Goal: Communication & Community: Answer question/provide support

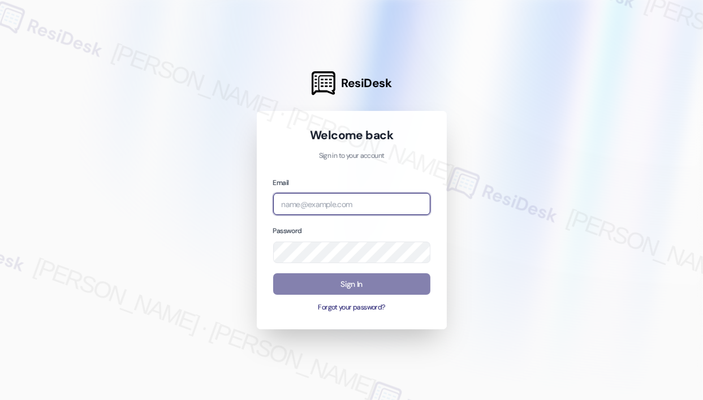
click at [309, 205] on input "email" at bounding box center [351, 204] width 157 height 22
type input "automated-surveys-haven_residential-[PERSON_NAME].roles@haven_[DOMAIN_NAME]"
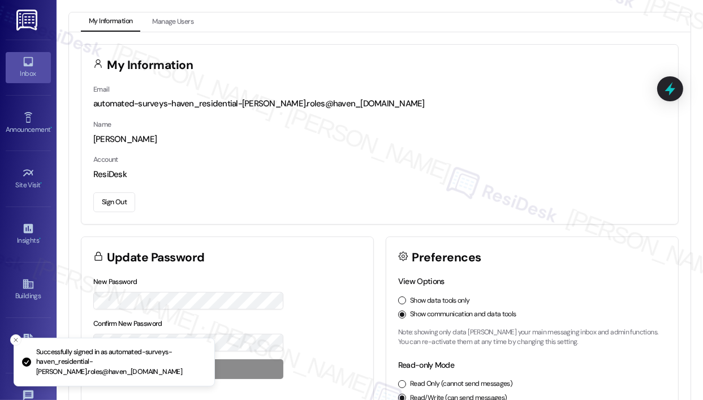
click at [36, 59] on link "Inbox" at bounding box center [28, 67] width 45 height 31
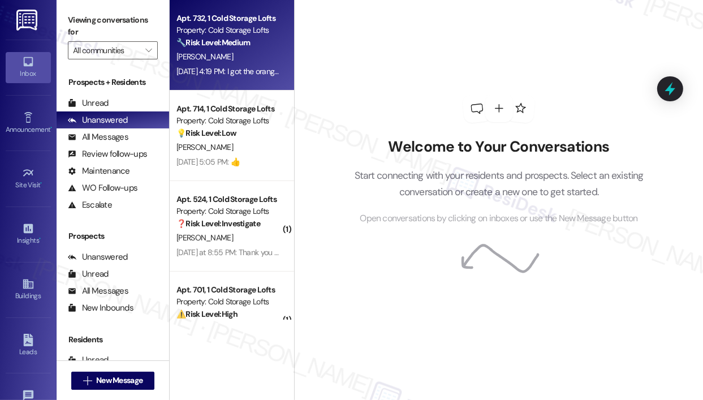
click at [228, 63] on div "[PERSON_NAME]" at bounding box center [228, 57] width 107 height 14
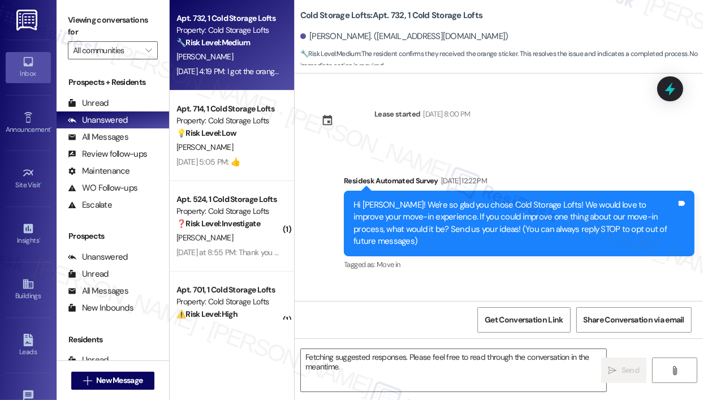
scroll to position [14364, 0]
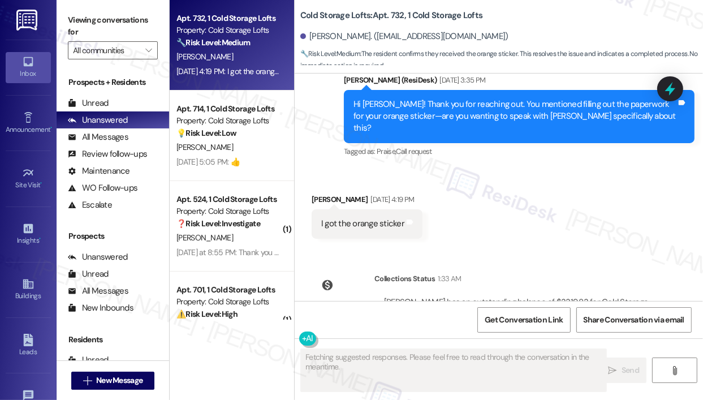
click at [573, 168] on div "Received via SMS [PERSON_NAME] [DATE] 4:19 PM I got the orange sticker Tags and…" at bounding box center [499, 207] width 408 height 79
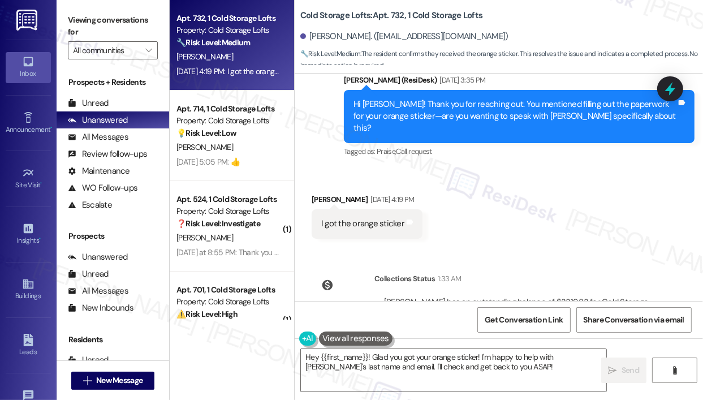
click at [566, 168] on div "Received via SMS [PERSON_NAME] [DATE] 4:19 PM I got the orange sticker Tags and…" at bounding box center [499, 207] width 408 height 79
click at [550, 168] on div "Received via SMS [PERSON_NAME] [DATE] 4:19 PM I got the orange sticker Tags and…" at bounding box center [499, 207] width 408 height 79
click at [524, 368] on textarea "Hey {{first_name}}! Glad you got your orange sticker! I'm happy to help with [P…" at bounding box center [453, 370] width 305 height 42
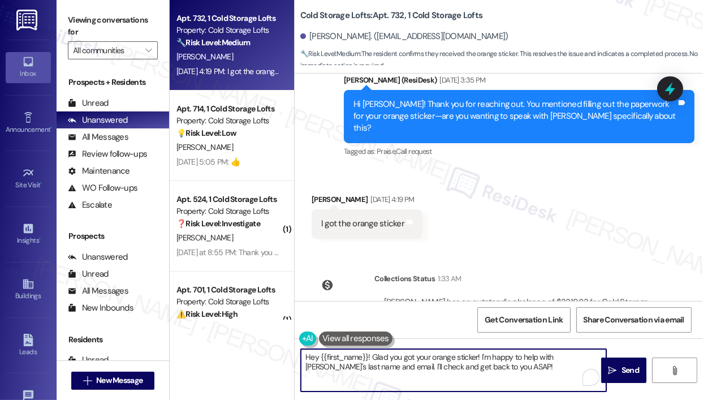
click at [524, 368] on textarea "Hey {{first_name}}! Glad you got your orange sticker! I'm happy to help with [P…" at bounding box center [453, 370] width 305 height 42
drag, startPoint x: 480, startPoint y: 357, endPoint x: 483, endPoint y: 376, distance: 19.4
click at [482, 376] on textarea "Hey {{first_name}}! Glad you got your orange sticker! I'm happy to help with [P…" at bounding box center [453, 370] width 305 height 42
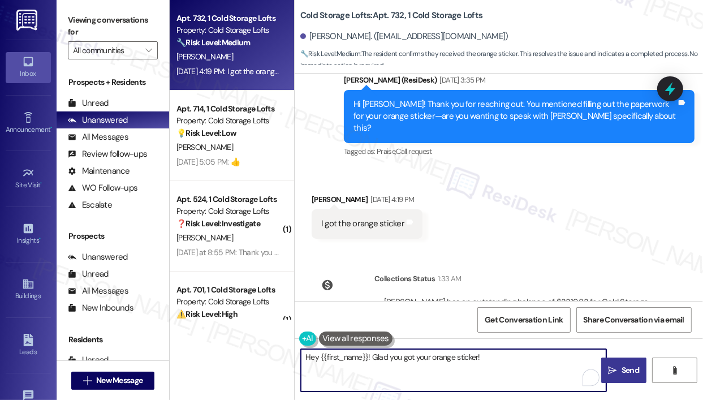
type textarea "Hey {{first_name}}! Glad you got your orange sticker!"
click at [618, 368] on span " Send" at bounding box center [624, 370] width 36 height 12
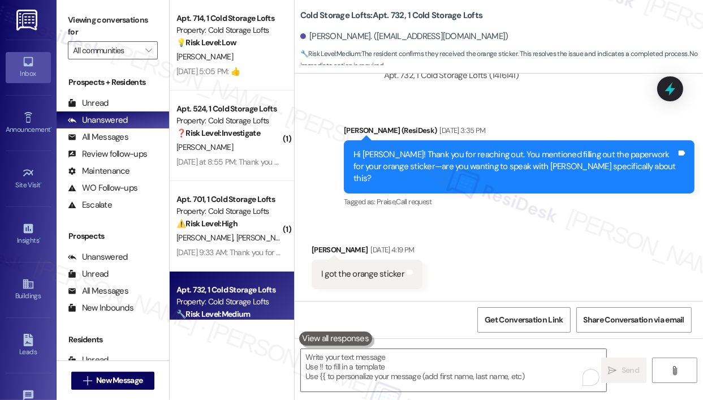
scroll to position [14443, 0]
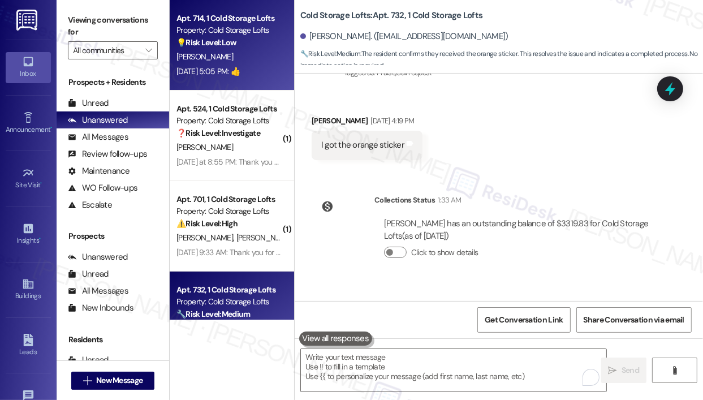
click at [224, 44] on strong "💡 Risk Level: Low" at bounding box center [206, 42] width 60 height 10
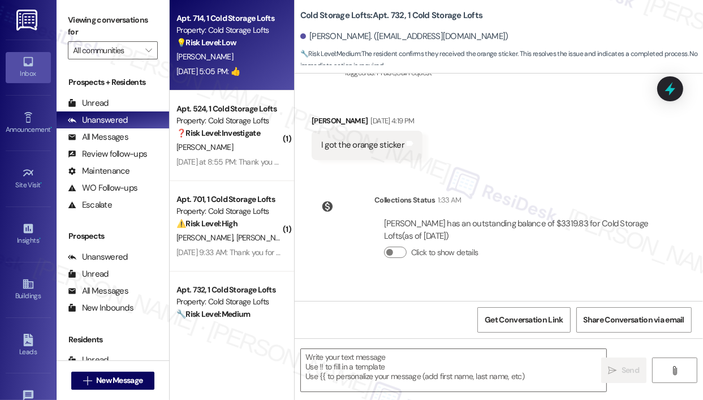
type textarea "Fetching suggested responses. Please feel free to read through the conversation…"
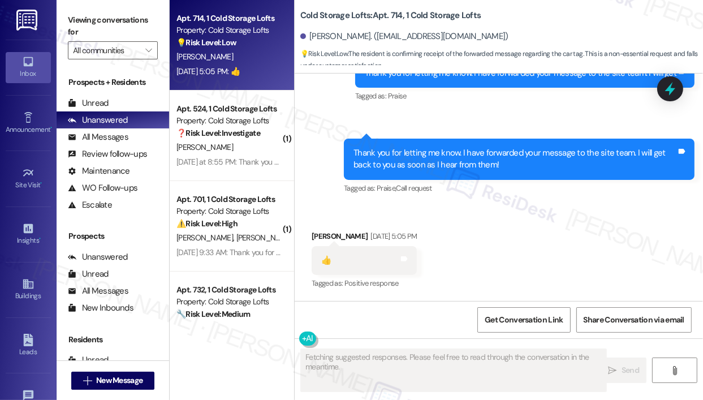
scroll to position [851, 0]
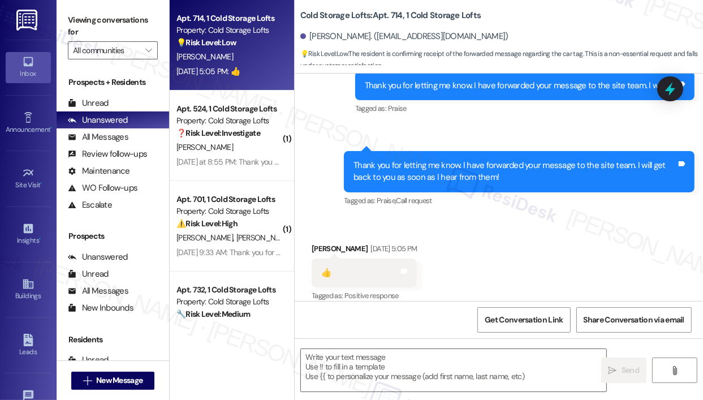
click at [402, 217] on div "Received via SMS [PERSON_NAME] [DATE] 5:05 PM 👍 Tags and notes Tagged as: Posit…" at bounding box center [499, 265] width 408 height 96
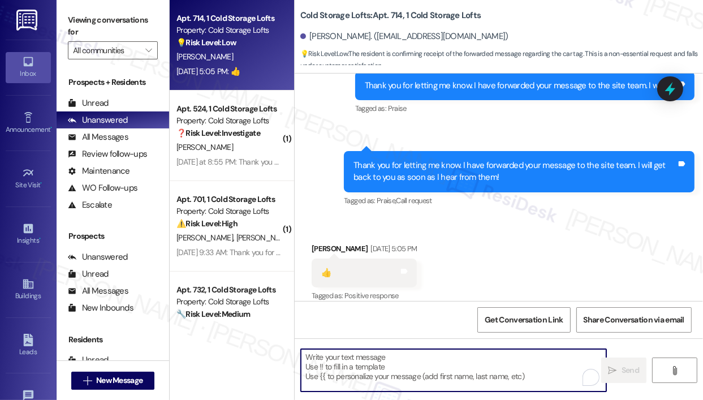
click at [396, 368] on textarea "To enrich screen reader interactions, please activate Accessibility in Grammarl…" at bounding box center [453, 370] width 305 height 42
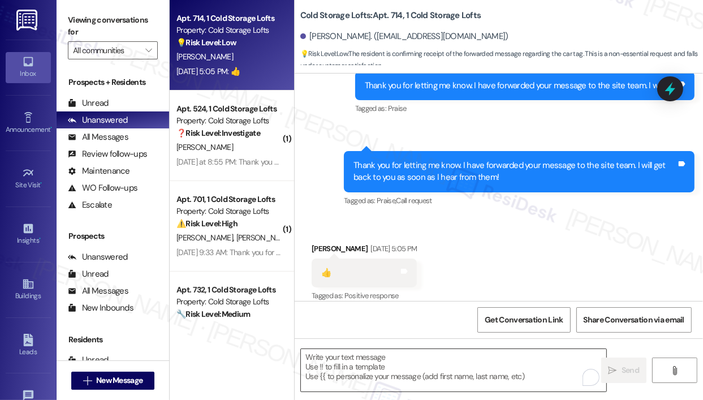
click at [381, 366] on textarea "To enrich screen reader interactions, please activate Accessibility in Grammarl…" at bounding box center [453, 370] width 305 height 42
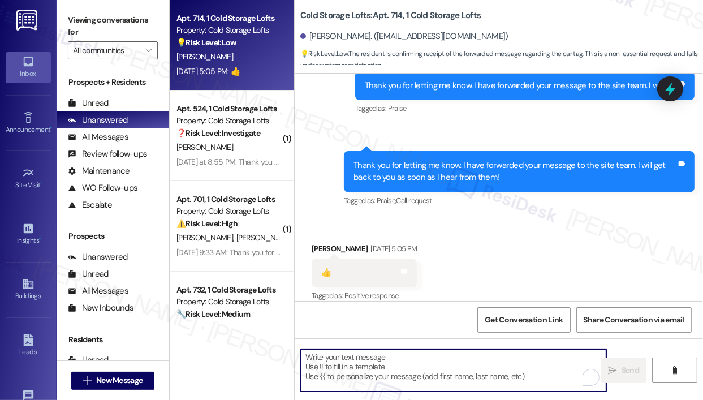
paste textarea "👍​"
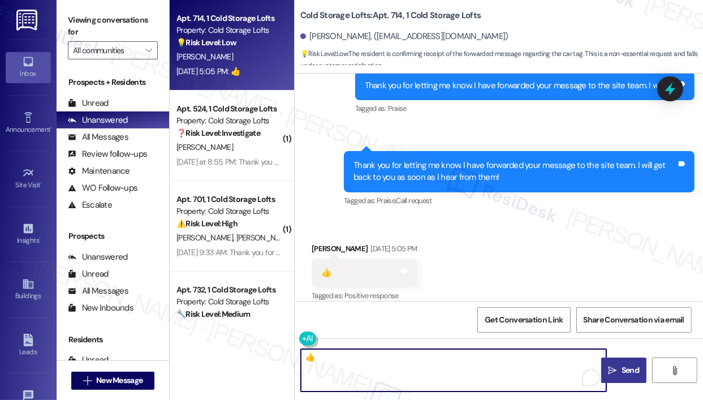
type textarea "👍​"
click at [618, 363] on button " Send" at bounding box center [624, 369] width 46 height 25
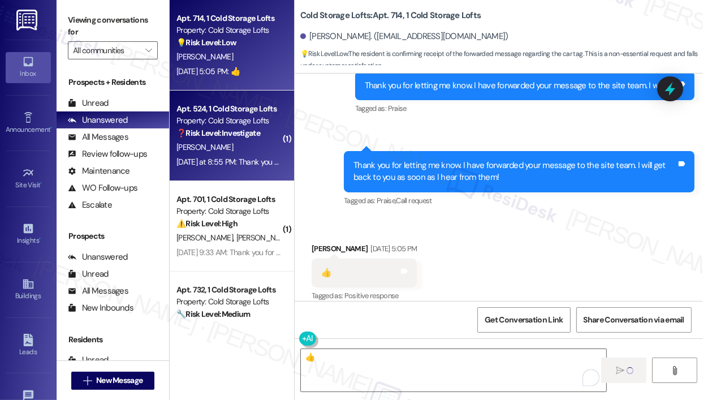
click at [260, 146] on div "[PERSON_NAME]" at bounding box center [228, 147] width 107 height 14
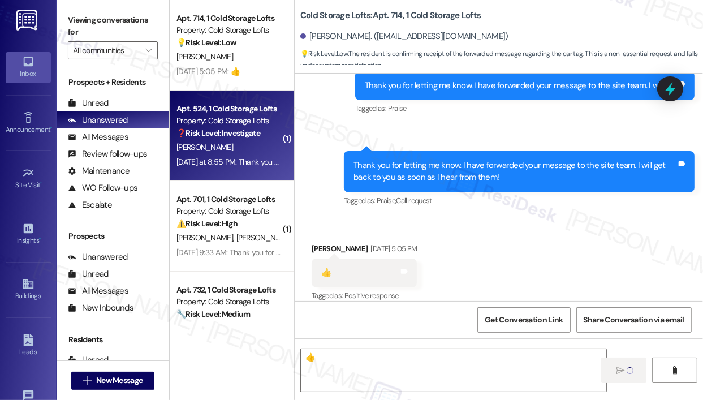
type textarea "Fetching suggested responses. Please feel free to read through the conversation…"
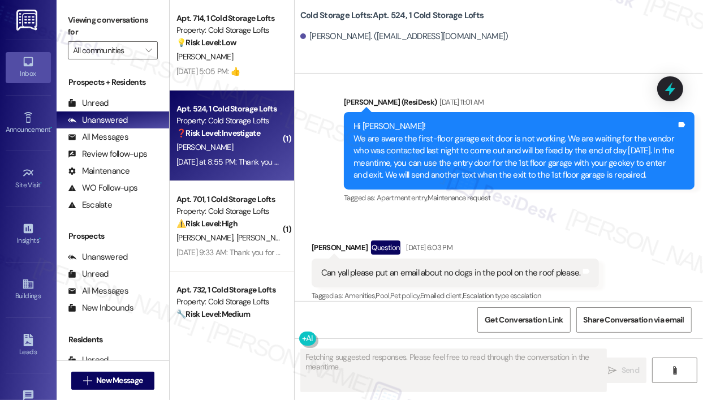
scroll to position [15814, 0]
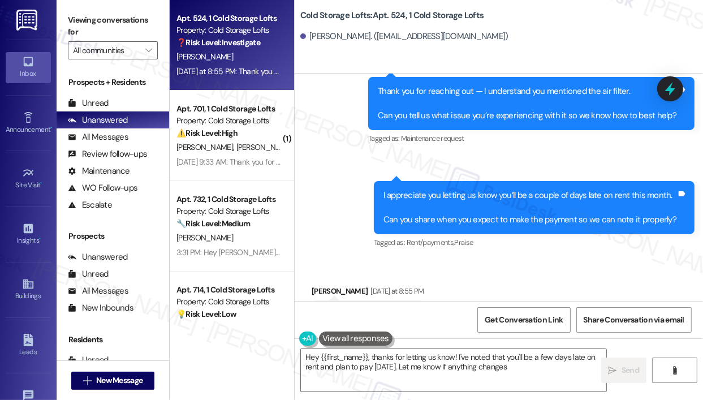
type textarea "Hey {{first_name}}, thanks for letting us know! I've noted that you'll be a few…"
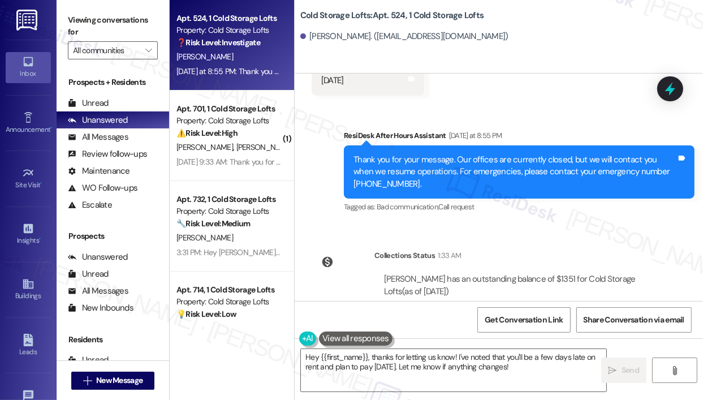
scroll to position [16050, 0]
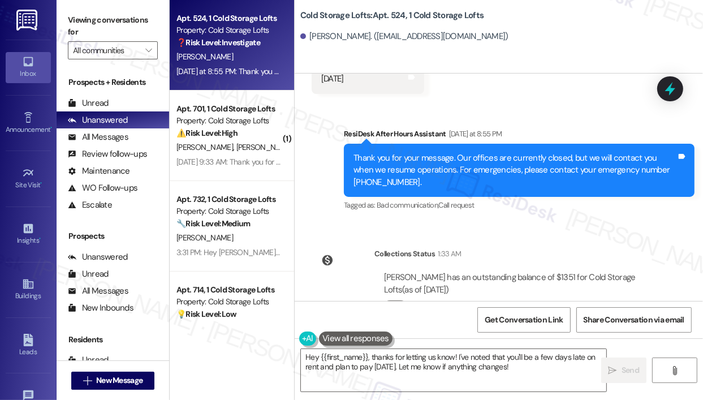
click at [520, 239] on div "Collections Status 1:33 AM [PERSON_NAME] has an outstanding balance of $1351 fo…" at bounding box center [487, 288] width 368 height 99
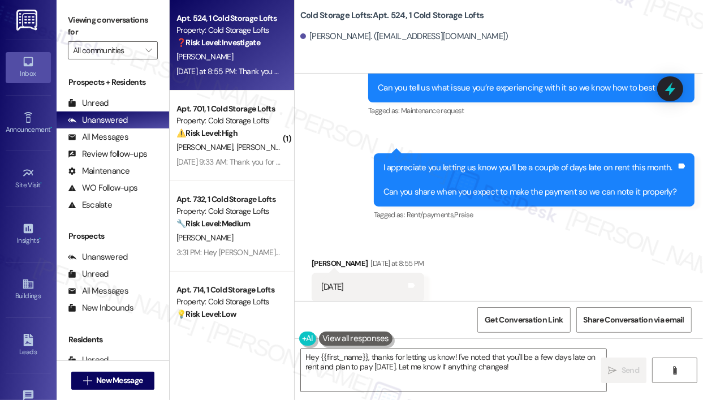
scroll to position [15824, 0]
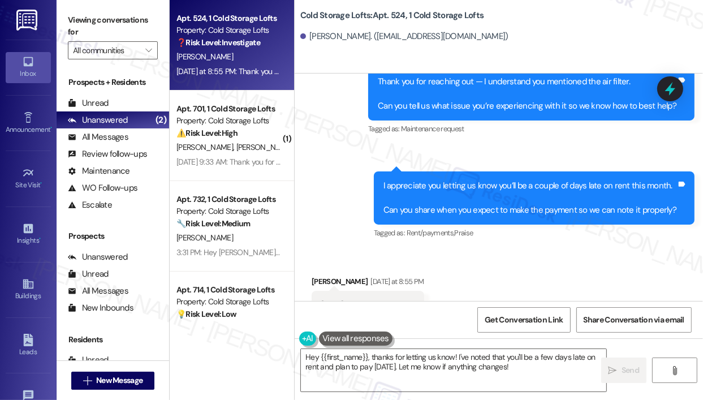
click at [536, 250] on div "Received via SMS [PERSON_NAME] [DATE] at 8:55 PM [DATE] Tags and notes" at bounding box center [499, 289] width 408 height 79
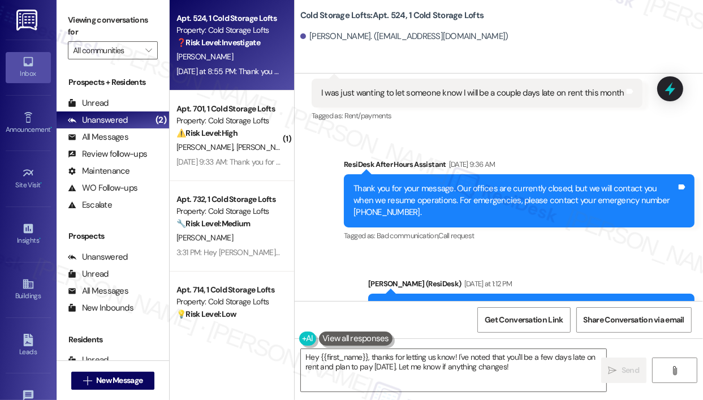
scroll to position [15541, 0]
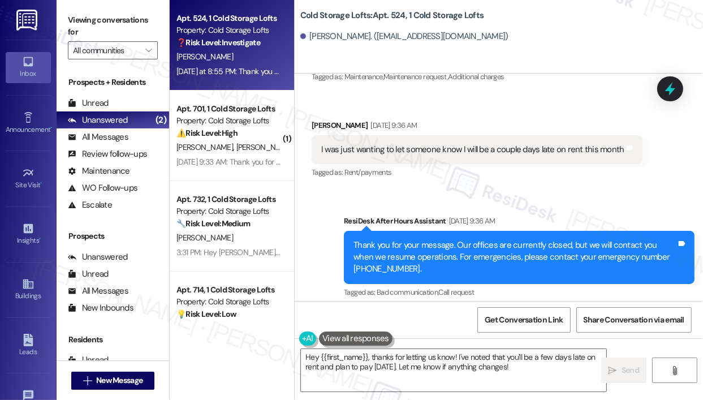
click at [457, 144] on div "I was just wanting to let someone know I will be a couple days late on rent thi…" at bounding box center [472, 150] width 303 height 12
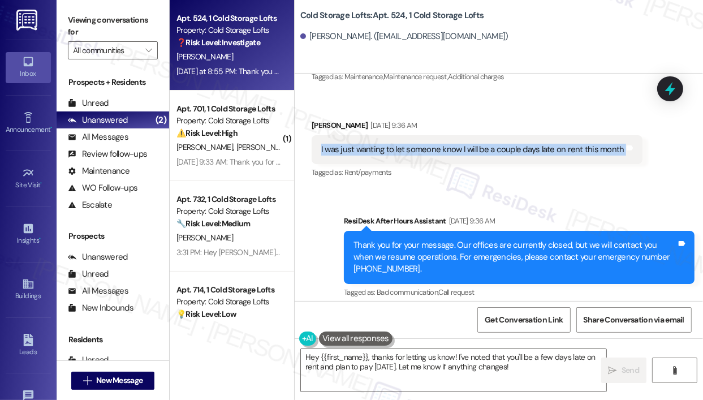
click at [457, 144] on div "I was just wanting to let someone know I will be a couple days late on rent thi…" at bounding box center [472, 150] width 303 height 12
copy div "I was just wanting to let someone know I will be a couple days late on rent thi…"
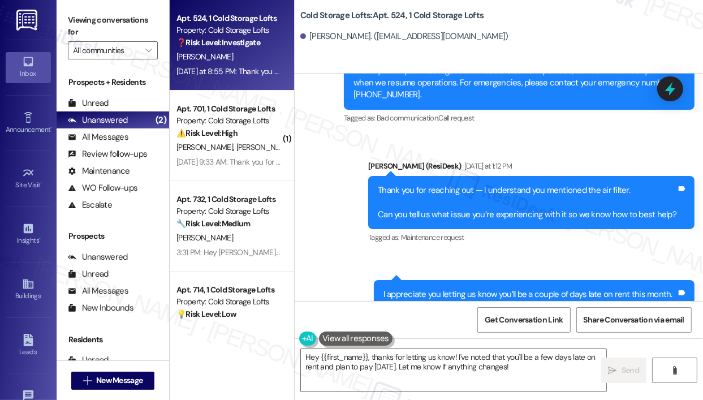
scroll to position [15824, 0]
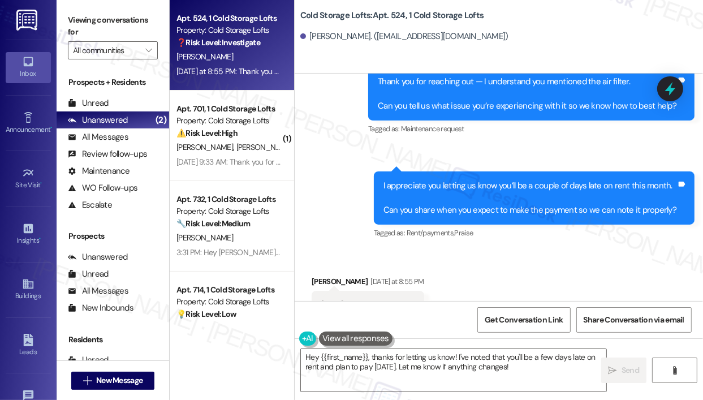
click at [330, 299] on div "[DATE]" at bounding box center [332, 305] width 23 height 12
copy div "[DATE] Tags and notes Sent via SMS"
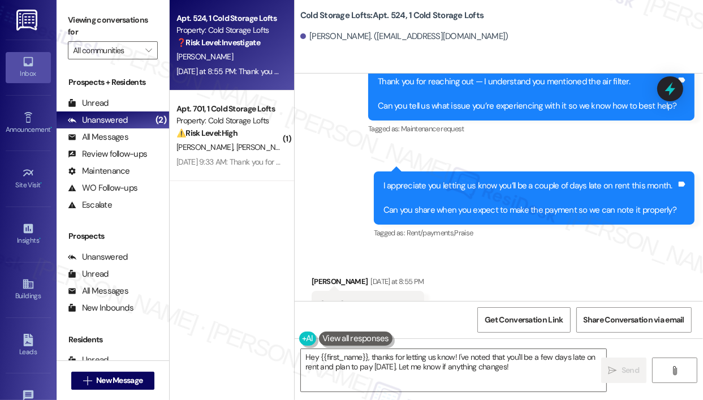
click at [355, 250] on div "Received via SMS [PERSON_NAME] [DATE] at 8:55 PM [DATE] Tags and notes" at bounding box center [499, 289] width 408 height 79
click at [674, 90] on icon at bounding box center [670, 89] width 14 height 18
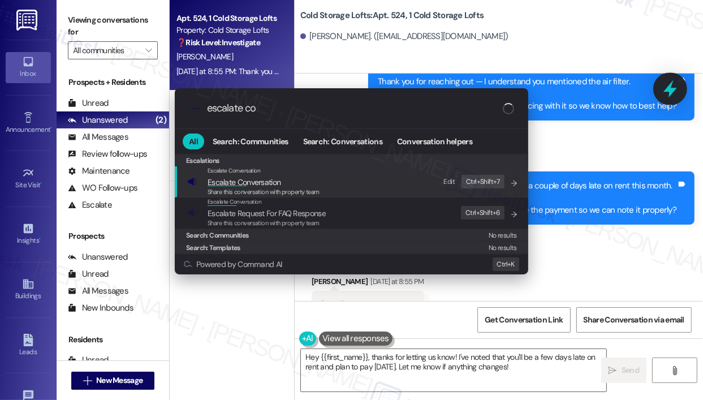
type input "escalate con"
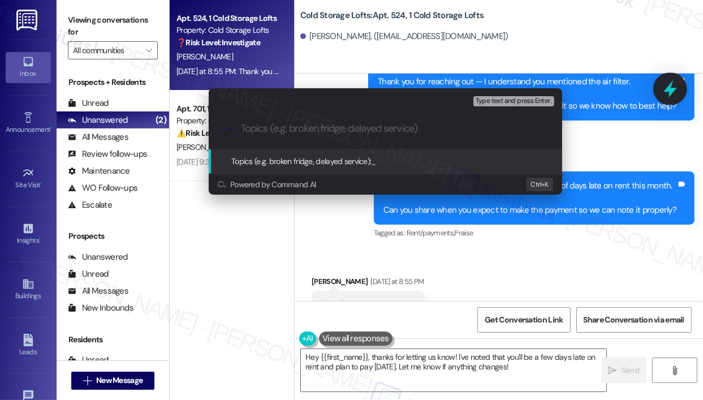
paste input "Notice of Rent Payment Delay — Will Be a Couple Days Late This Month ([DATE])"
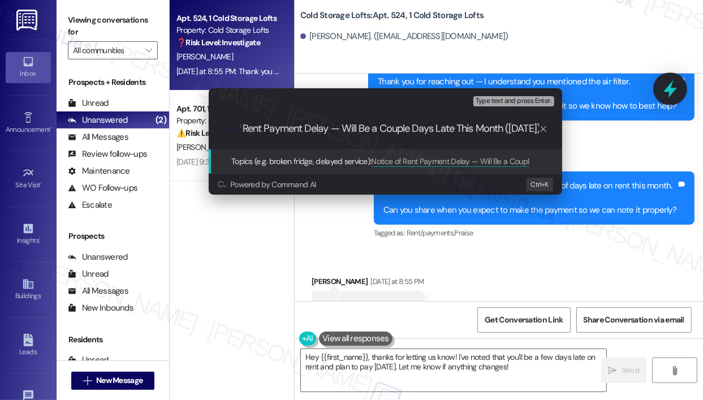
type input "Notice of Rent Payment Delay — Will Be a Couple Days Late This Month ([DATE])"
click at [674, 90] on div "Escalate Conversation High risk Topics (e.g. broken fridge, delayed service) An…" at bounding box center [351, 200] width 703 height 400
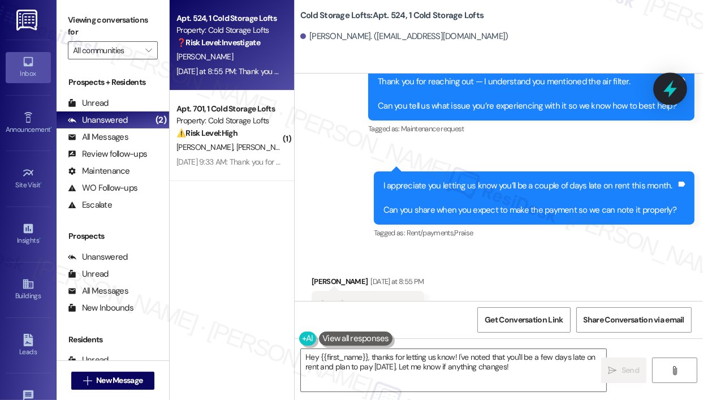
click at [674, 90] on icon at bounding box center [670, 89] width 14 height 18
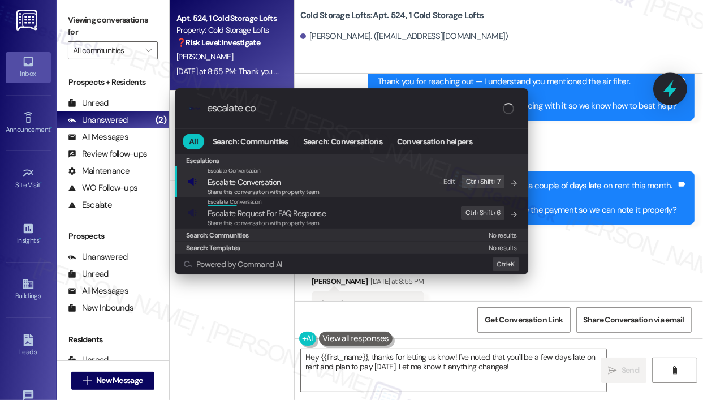
type input "escalate con"
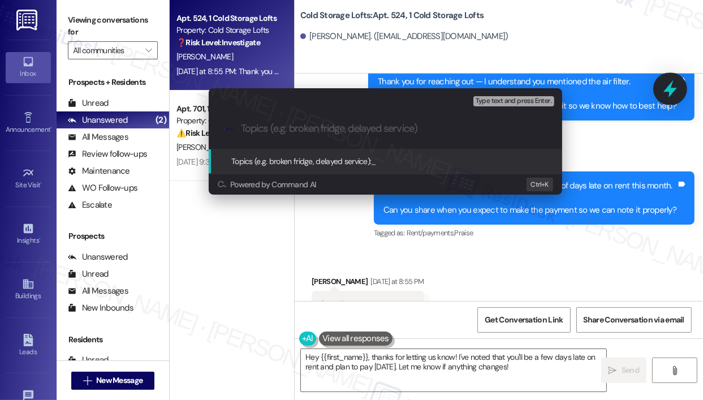
paste input "Notice of Rent Payment Delay — Will Be a Couple Days Late This Month ([DATE])"
type input "Notice of Rent Payment Delay — Will Be a Couple Days Late This Month ([DATE])"
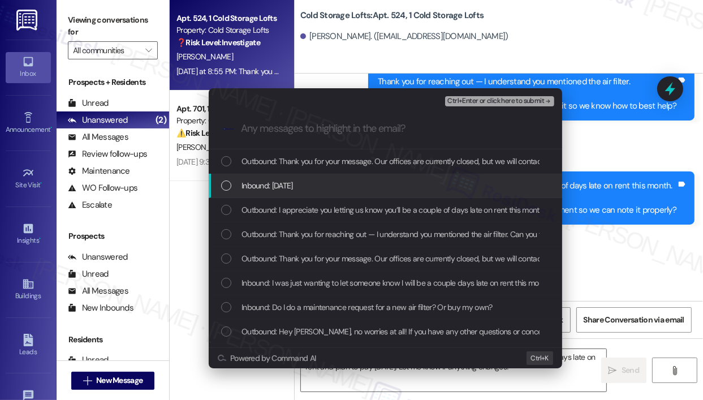
click at [418, 183] on div "Inbound: [DATE]" at bounding box center [386, 185] width 331 height 12
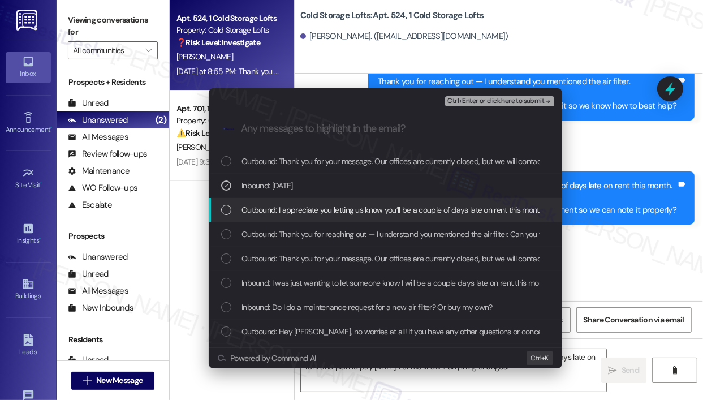
click at [417, 209] on span "Outbound: I appreciate you letting us know you’ll be a couple of days late on r…" at bounding box center [529, 210] width 575 height 12
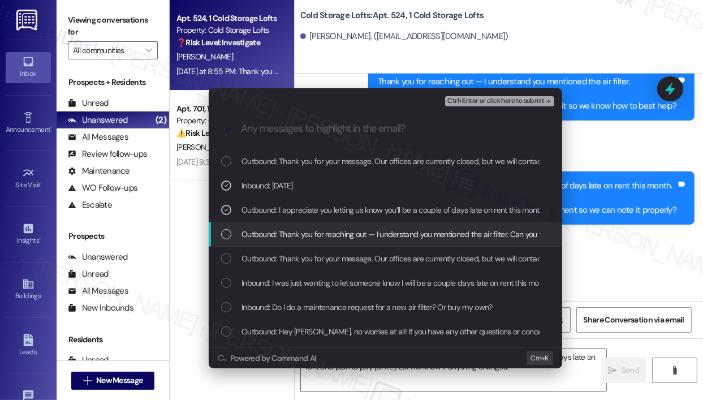
click at [420, 228] on span "Outbound: Thank you for reaching out — I understand you mentioned the air filte…" at bounding box center [513, 234] width 542 height 12
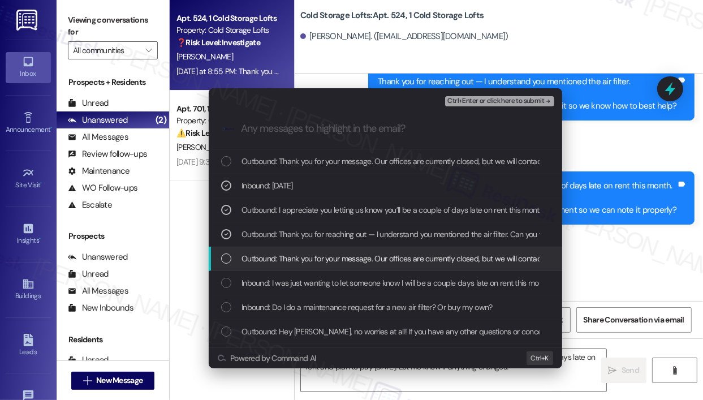
click at [424, 256] on span "Outbound: Thank you for your message. Our offices are currently closed, but we …" at bounding box center [577, 258] width 670 height 12
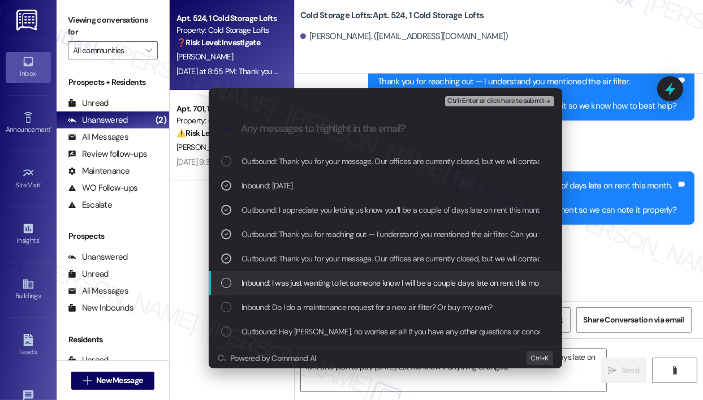
click at [399, 277] on span "Inbound: I was just wanting to let someone know I will be a couple days late on…" at bounding box center [396, 283] width 308 height 12
click at [400, 283] on span "Inbound: I was just wanting to let someone know I will be a couple days late on…" at bounding box center [396, 283] width 308 height 12
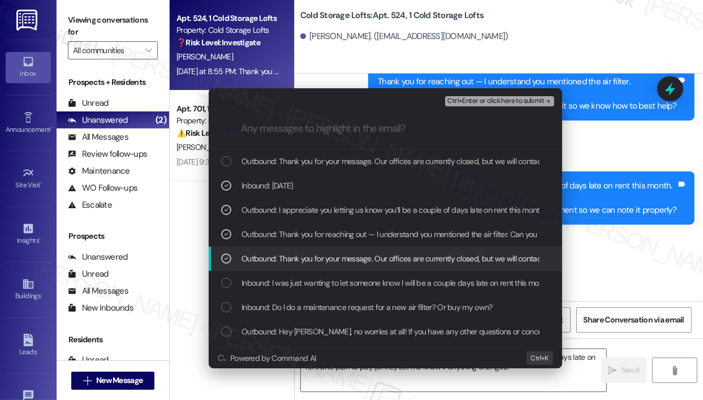
click at [407, 257] on span "Outbound: Thank you for your message. Our offices are currently closed, but we …" at bounding box center [577, 258] width 670 height 12
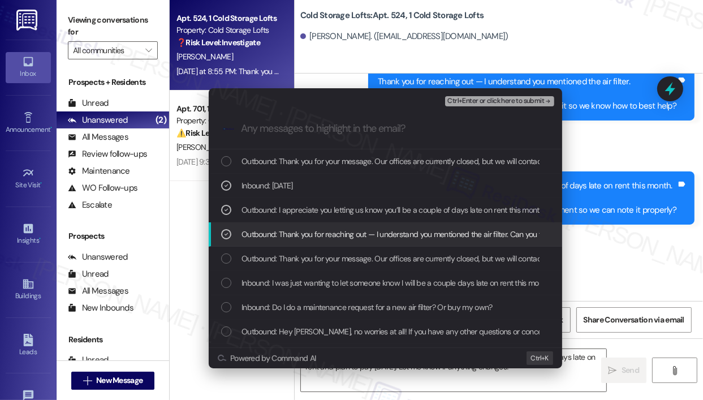
click at [416, 235] on span "Outbound: Thank you for reaching out — I understand you mentioned the air filte…" at bounding box center [513, 234] width 542 height 12
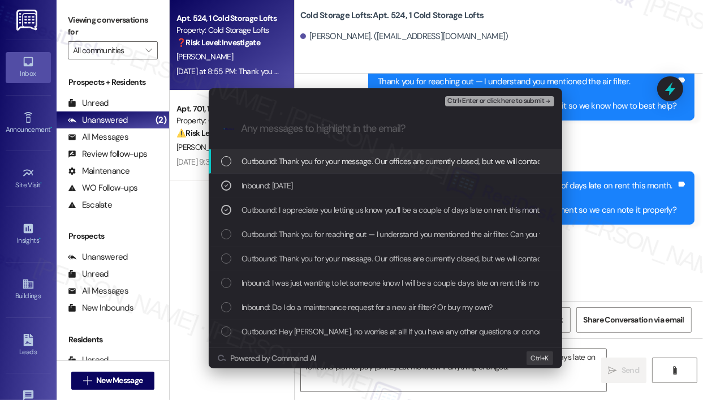
click at [459, 103] on span "Ctrl+Enter or click here to submit" at bounding box center [495, 101] width 97 height 8
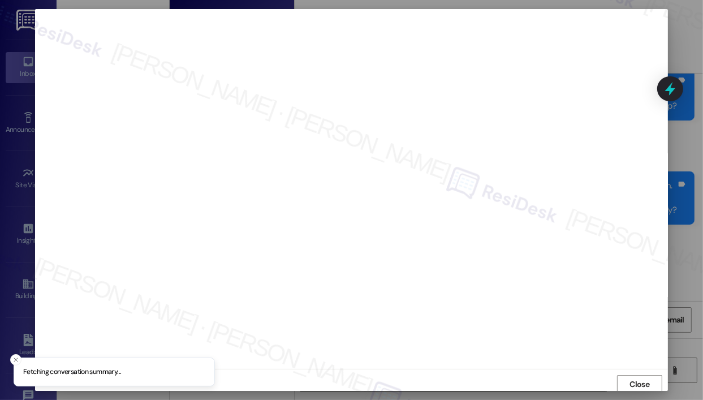
scroll to position [2, 0]
click at [636, 379] on span "Close" at bounding box center [640, 382] width 20 height 12
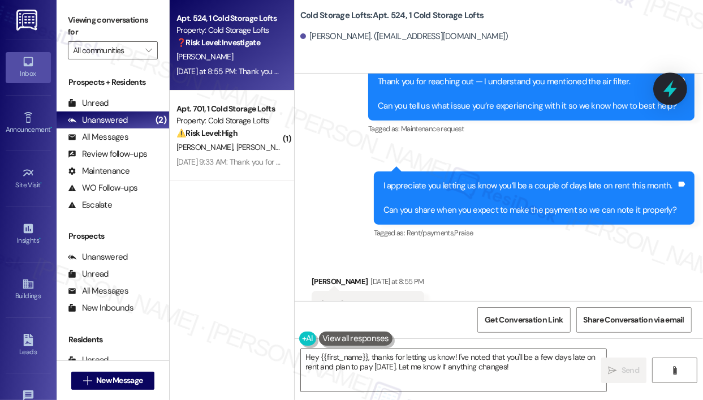
click at [673, 87] on icon at bounding box center [670, 88] width 19 height 19
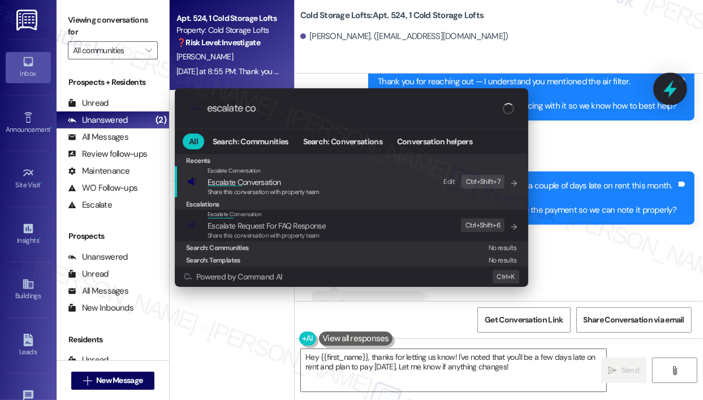
type input "escalate con"
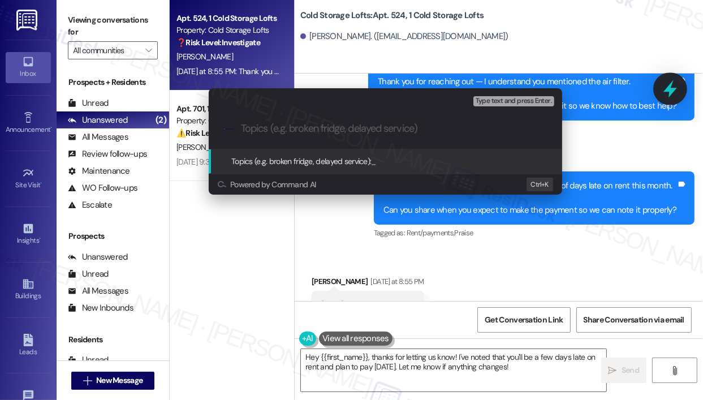
paste input "Notice of Rent Payment Delay — Will Be a Couple Days Late This Month ([DATE])"
type input "Notice of Rent Payment Delay — Will Be a Couple Days Late This Month ([DATE])"
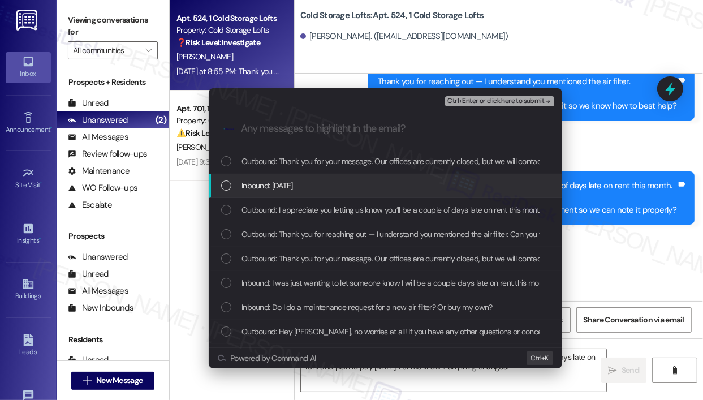
click at [314, 189] on div "Inbound: [DATE]" at bounding box center [386, 185] width 331 height 12
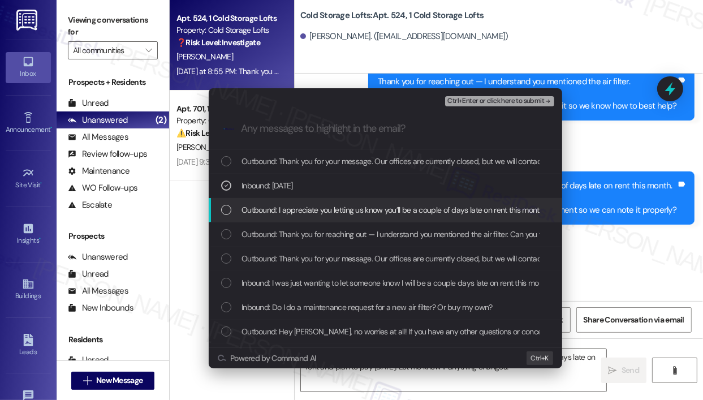
click at [314, 215] on span "Outbound: I appreciate you letting us know you’ll be a couple of days late on r…" at bounding box center [529, 210] width 575 height 12
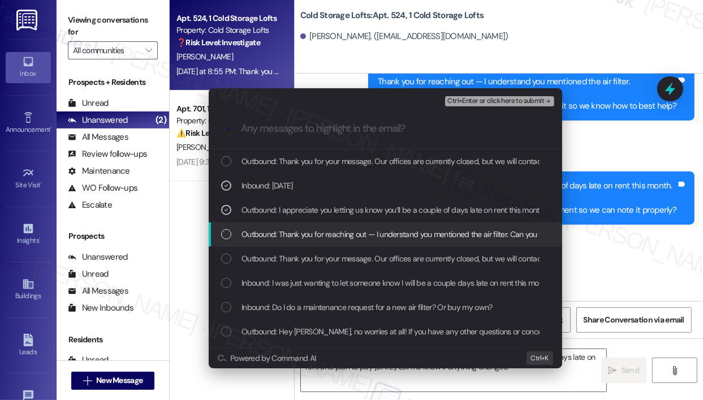
click at [320, 231] on span "Outbound: Thank you for reaching out — I understand you mentioned the air filte…" at bounding box center [513, 234] width 542 height 12
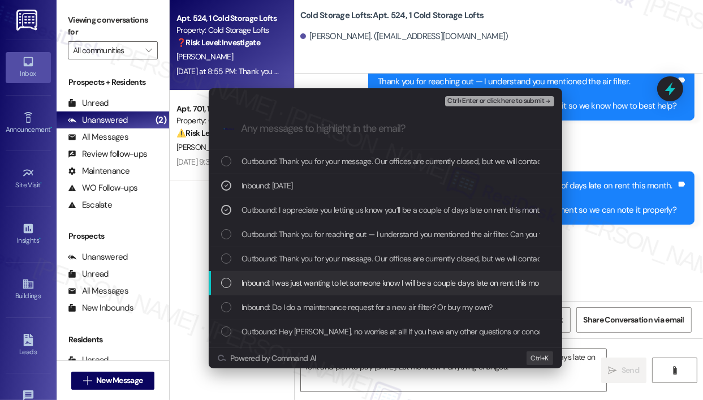
click at [394, 281] on span "Inbound: I was just wanting to let someone know I will be a couple days late on…" at bounding box center [396, 283] width 308 height 12
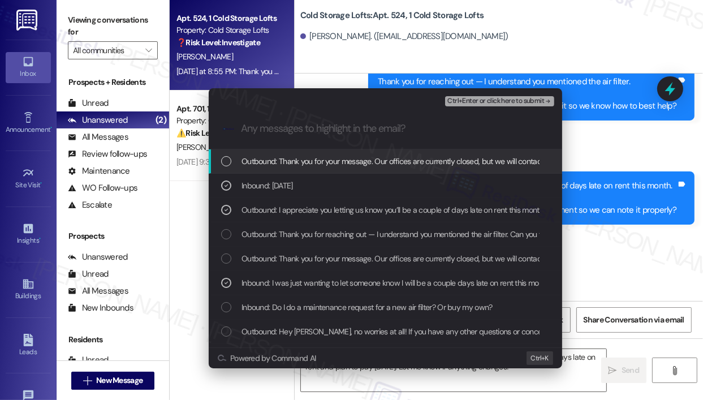
click at [482, 102] on span "Ctrl+Enter or click here to submit" at bounding box center [495, 101] width 97 height 8
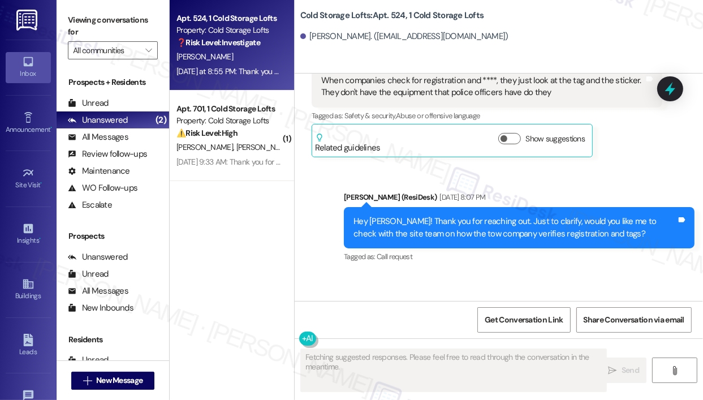
scroll to position [15830, 0]
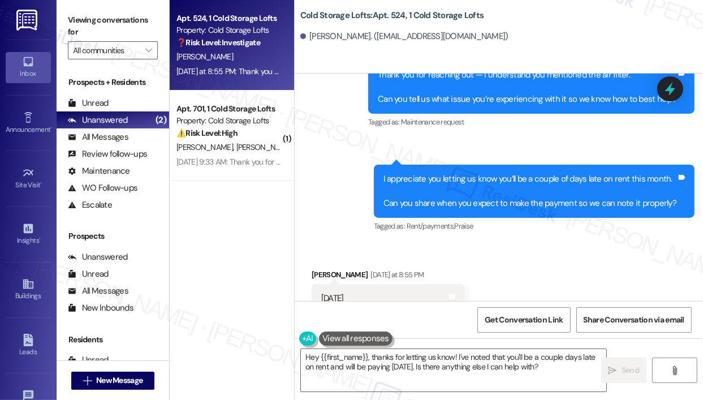
click at [569, 269] on div "Received via SMS [PERSON_NAME] [DATE] at 8:55 PM [DATE] Tags and notes Tagged a…" at bounding box center [499, 291] width 408 height 96
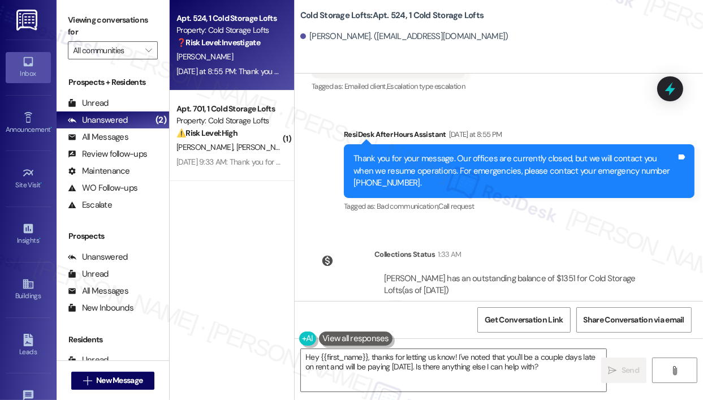
scroll to position [16067, 0]
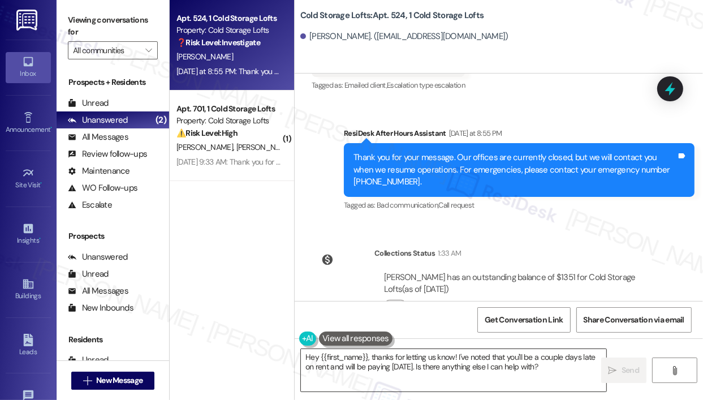
click at [502, 361] on textarea "Hey {{first_name}}, thanks for letting us know! I've noted that you'll be a cou…" at bounding box center [453, 370] width 305 height 42
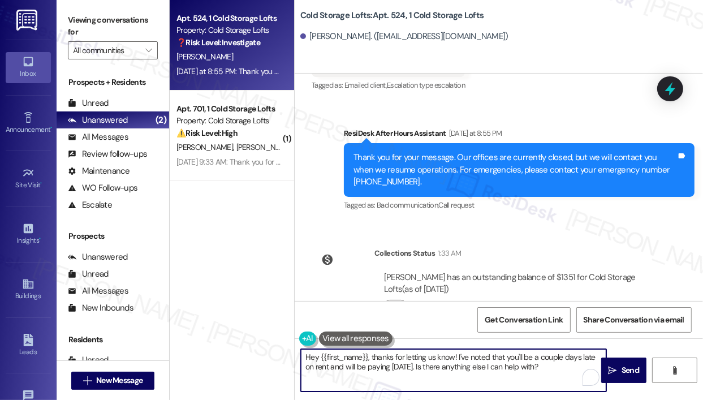
click at [530, 370] on textarea "Hey {{first_name}}, thanks for letting us know! I've noted that you'll be a cou…" at bounding box center [453, 370] width 305 height 42
drag, startPoint x: 554, startPoint y: 365, endPoint x: 423, endPoint y: 365, distance: 131.2
click at [423, 365] on textarea "Hey {{first_name}}, thanks for letting us know! I've noted that you'll be a cou…" at bounding box center [453, 370] width 305 height 42
type textarea "Hey {{first_name}}, thanks for letting us know! I've noted that you'll be a cou…"
click at [619, 369] on span "Send" at bounding box center [630, 370] width 22 height 12
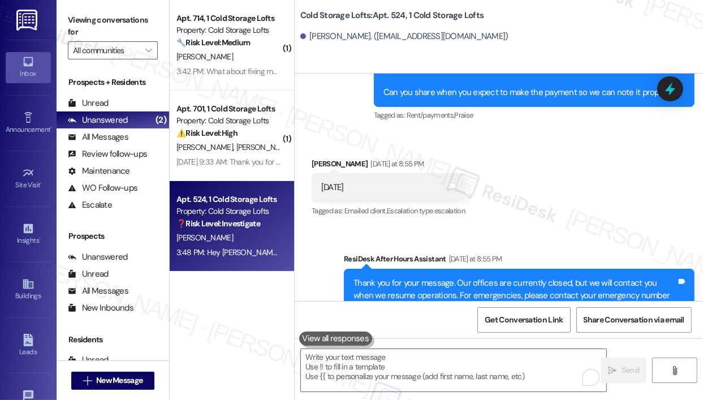
scroll to position [16057, 0]
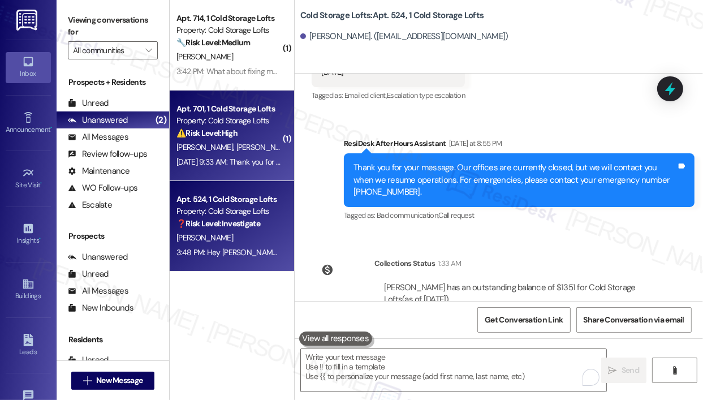
click at [232, 159] on div "[DATE] 9:33 AM: Thank you for your message. Our offices are currently closed, b…" at bounding box center [519, 162] width 686 height 10
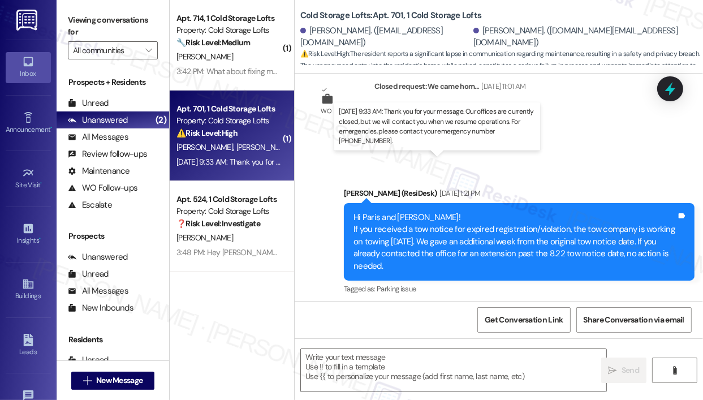
scroll to position [25349, 0]
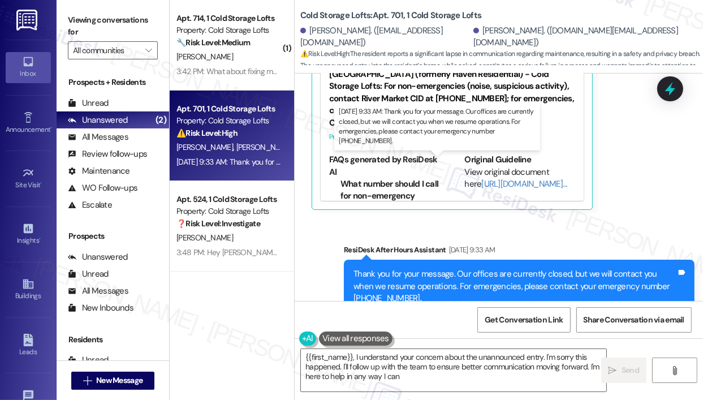
type textarea "{{first_name}}, I understand your concern about the unannounced entry. I'm sorr…"
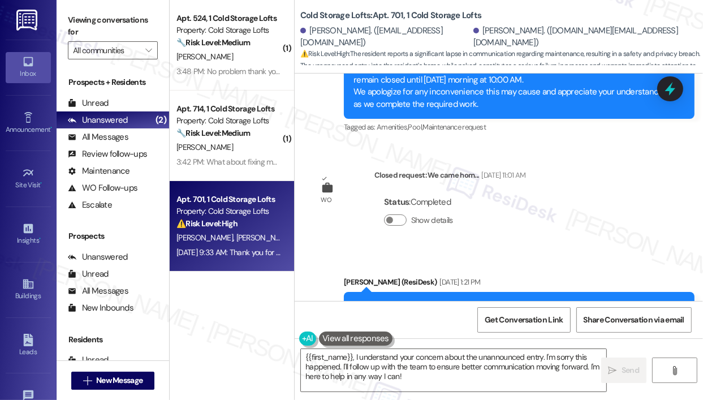
scroll to position [24557, 0]
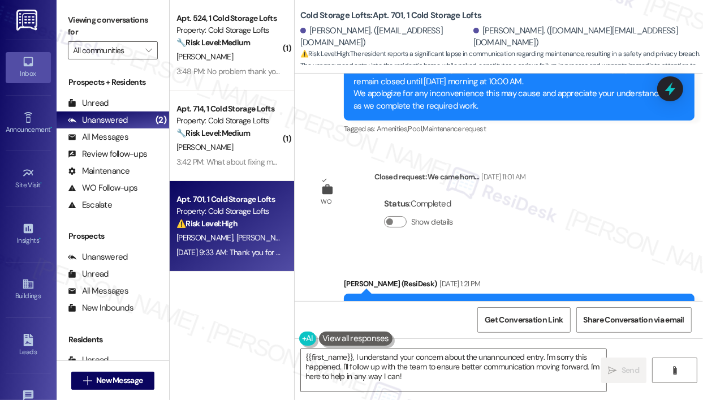
click at [534, 269] on div "Announcement, sent via SMS [PERSON_NAME] (ResiDesk) [DATE] 1:21 PM Hi Paris and…" at bounding box center [519, 332] width 368 height 127
click at [666, 85] on icon at bounding box center [670, 88] width 19 height 19
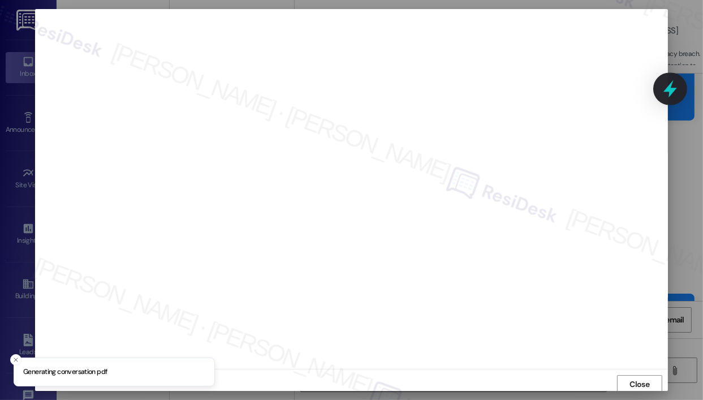
scroll to position [2, 0]
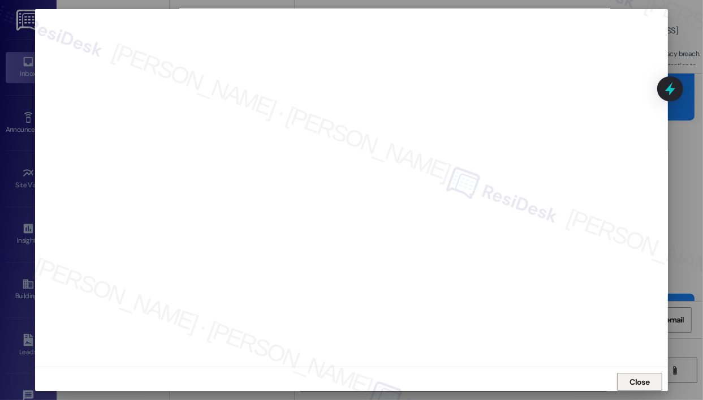
click at [640, 373] on span "Close" at bounding box center [640, 381] width 24 height 17
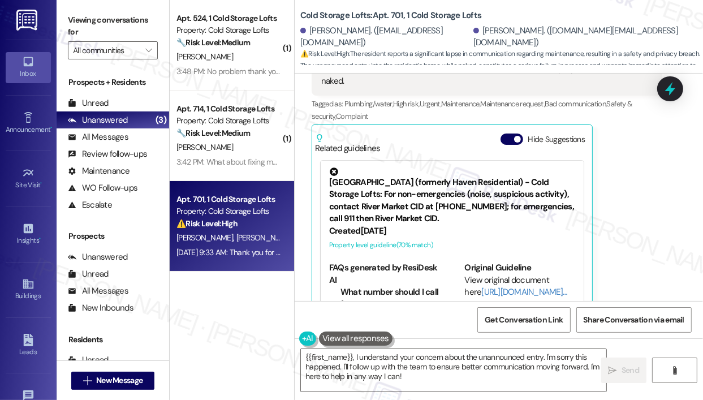
scroll to position [25236, 0]
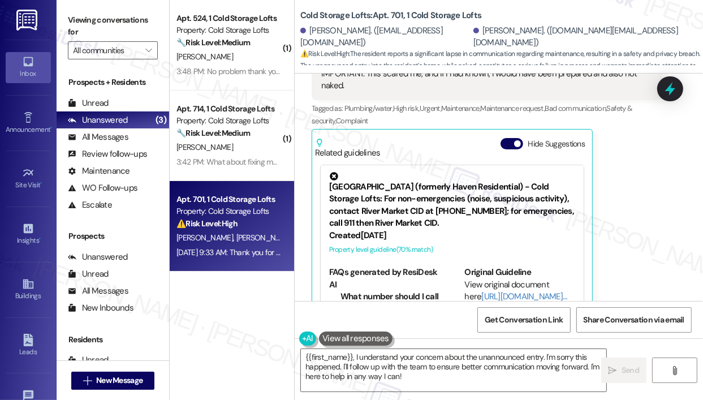
click at [676, 93] on icon at bounding box center [670, 88] width 15 height 15
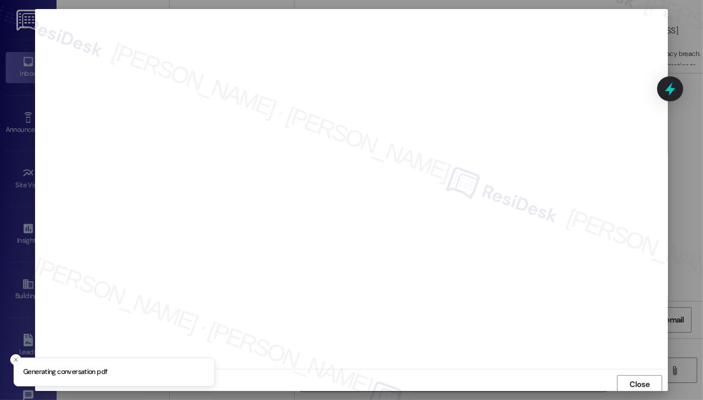
scroll to position [2, 0]
click at [633, 377] on span "Close" at bounding box center [640, 382] width 20 height 12
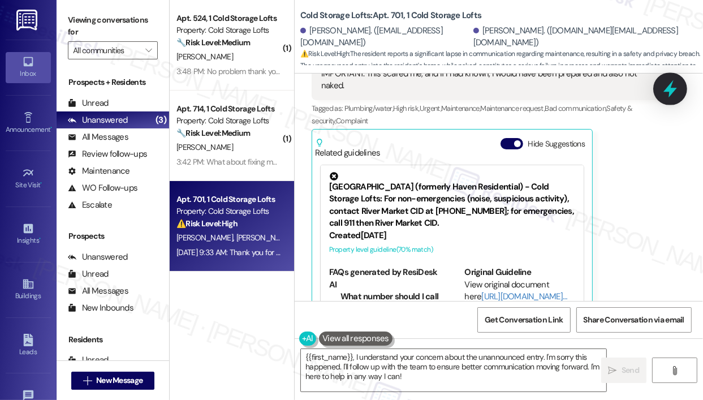
click at [674, 94] on icon at bounding box center [670, 88] width 19 height 19
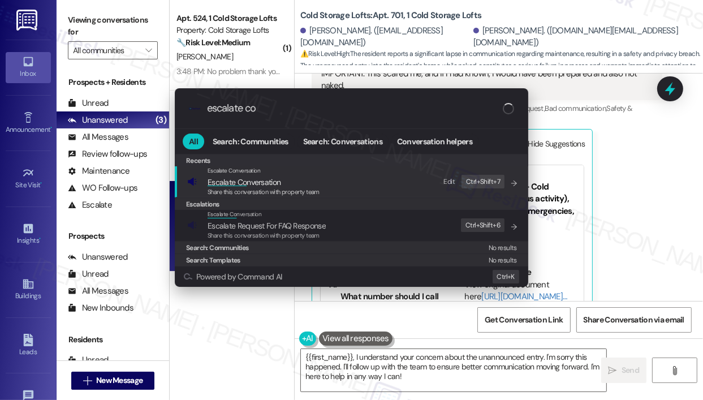
type input "escalate con"
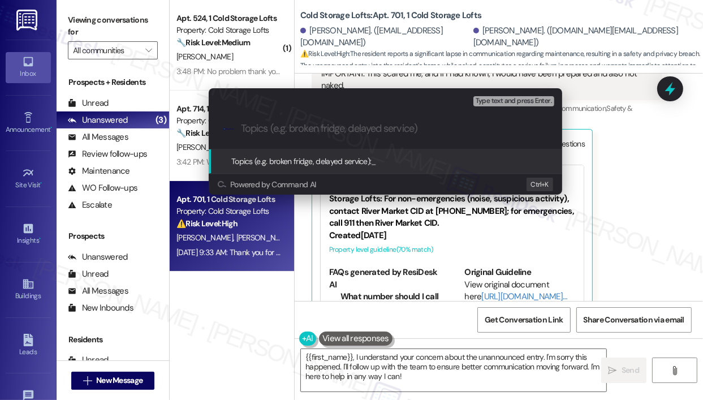
paste input "11298689"
click at [238, 127] on div ".cls-1{fill:#0a055f;}.cls-2{fill:#0cc4c4;} resideskLogoBlueOrange 11298689" at bounding box center [386, 129] width 354 height 40
click at [241, 129] on input "11298689" at bounding box center [390, 129] width 298 height 12
type input "Follow Up On WO #11298689"
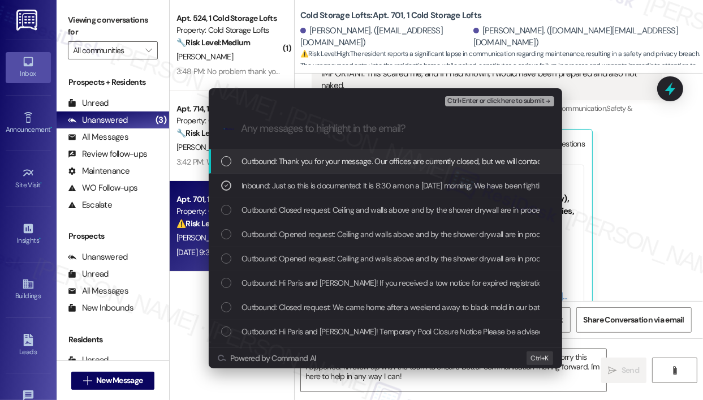
click at [482, 100] on span "Ctrl+Enter or click here to submit" at bounding box center [495, 101] width 97 height 8
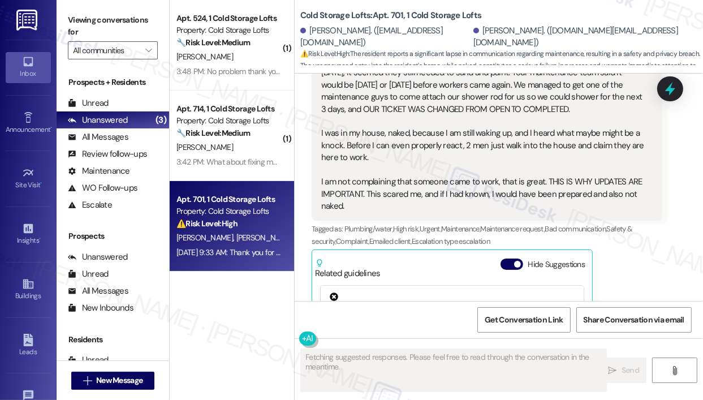
scroll to position [25113, 0]
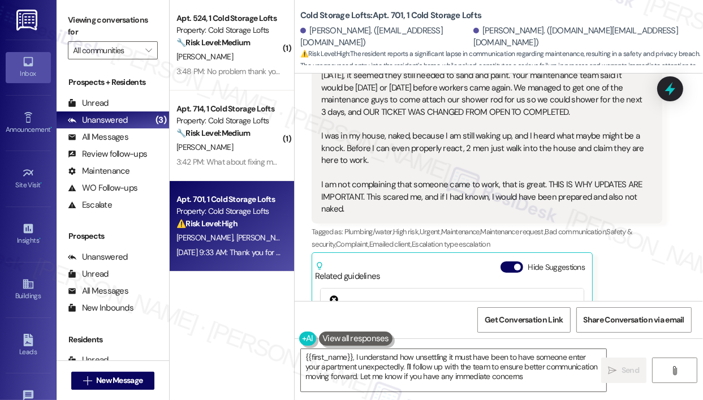
type textarea "{{first_name}}, I understand how unsettling it must have been to have someone e…"
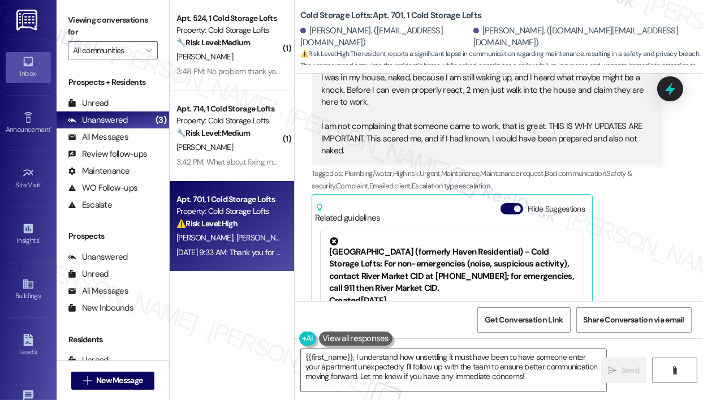
scroll to position [25349, 0]
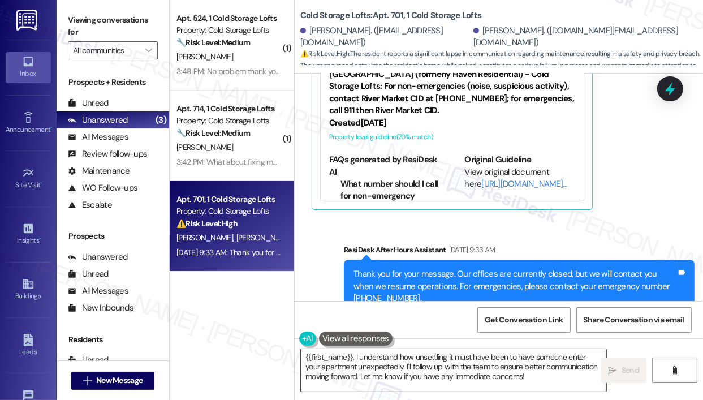
click at [482, 370] on textarea "{{first_name}}, I understand how unsettling it must have been to have someone e…" at bounding box center [453, 370] width 305 height 42
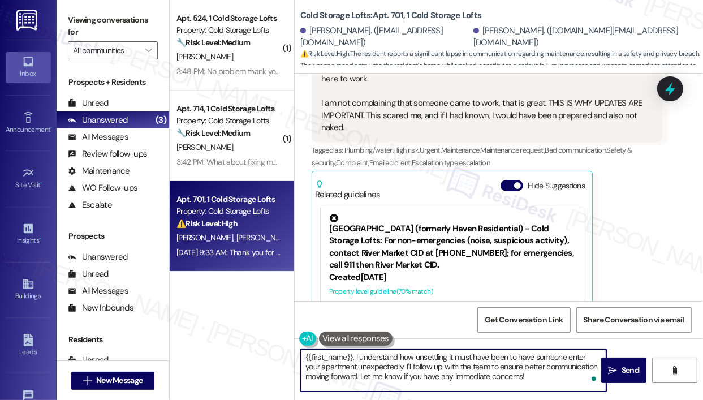
scroll to position [25235, 0]
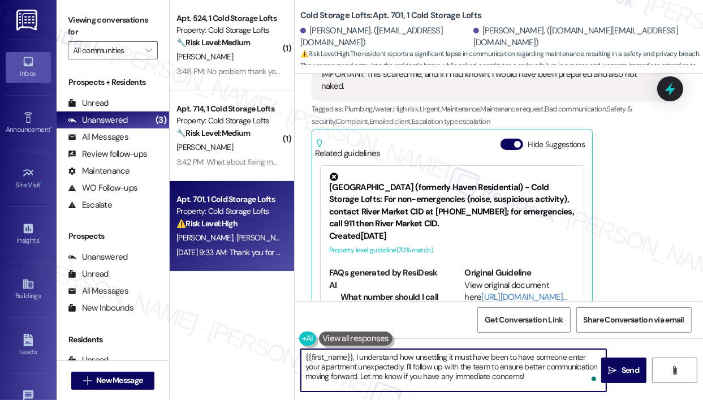
click at [523, 368] on textarea "{{first_name}}, I understand how unsettling it must have been to have someone e…" at bounding box center [453, 370] width 305 height 42
click at [532, 372] on textarea "{{first_name}}, I understand how unsettling it must have been to have someone e…" at bounding box center [453, 370] width 305 height 42
click at [627, 367] on span "Send" at bounding box center [631, 370] width 18 height 12
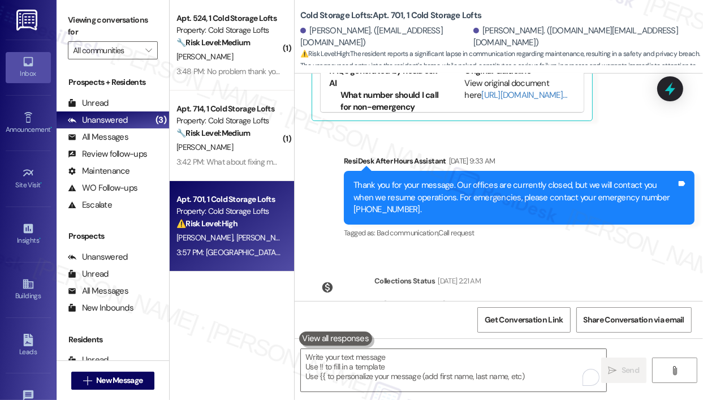
scroll to position [25452, 0]
